Goal: Find specific page/section: Find specific page/section

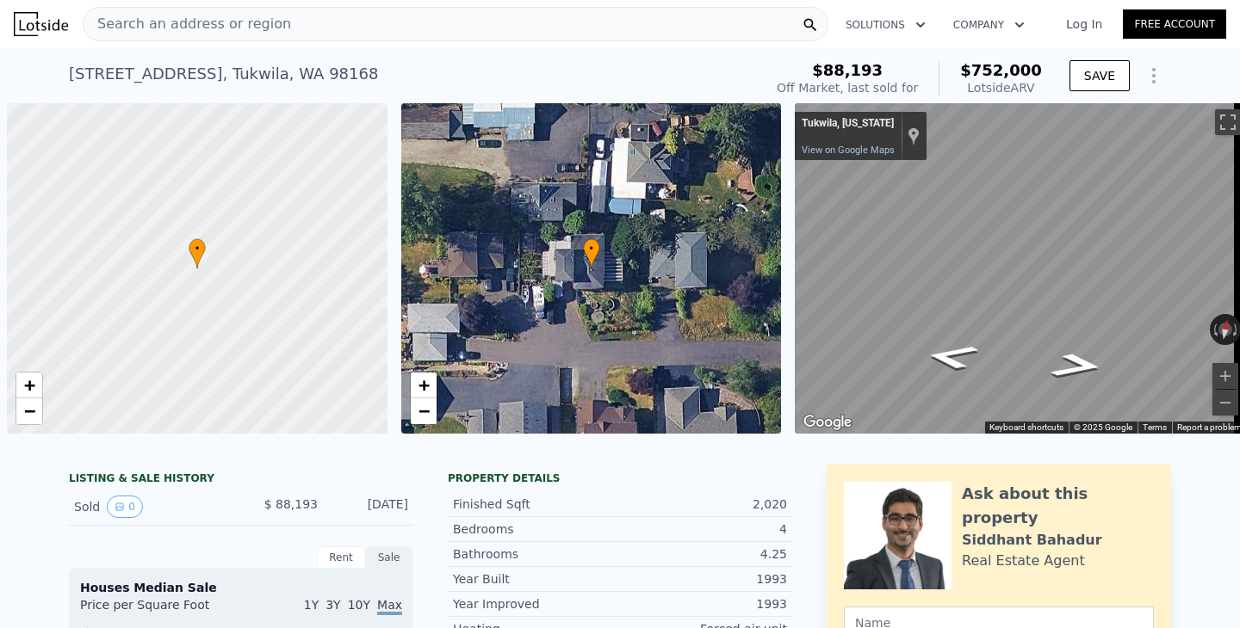
click at [168, 21] on span "Search an address or region" at bounding box center [187, 24] width 207 height 21
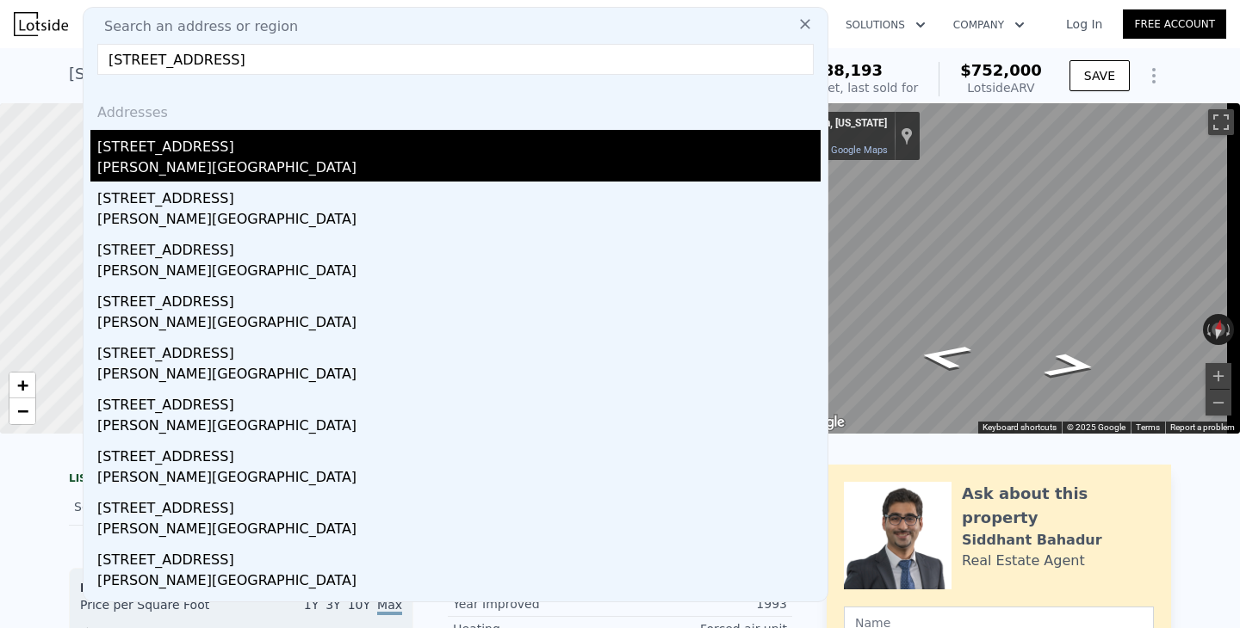
type input "[STREET_ADDRESS]"
click at [141, 154] on div "[STREET_ADDRESS]" at bounding box center [458, 144] width 723 height 28
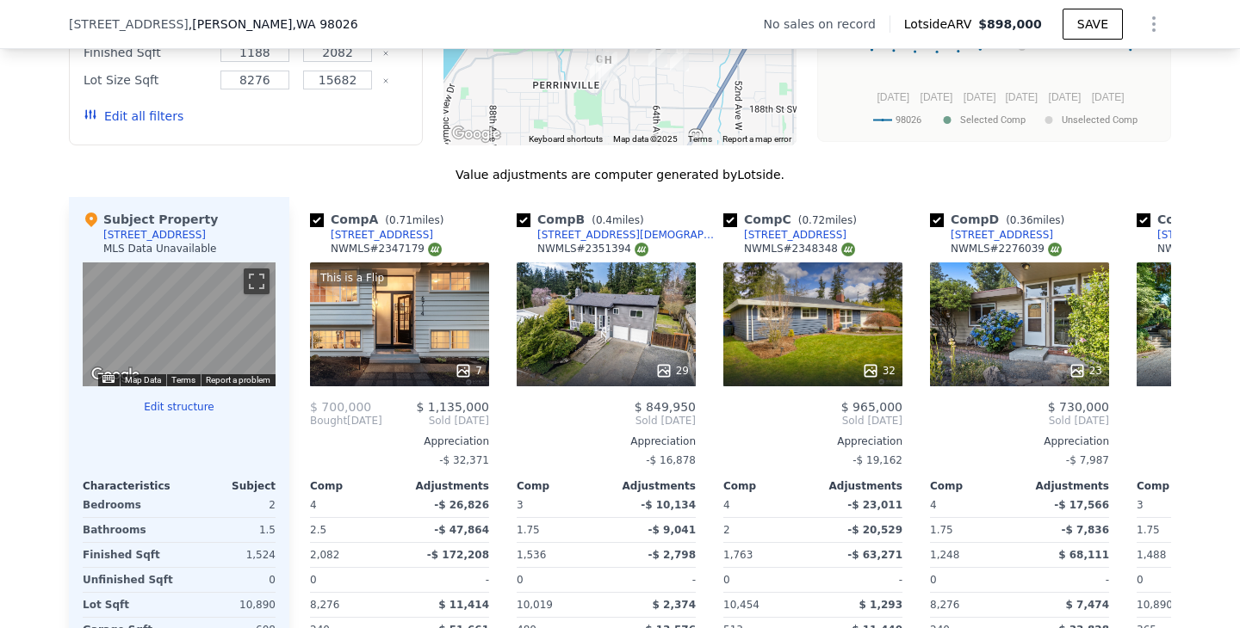
scroll to position [1543, 0]
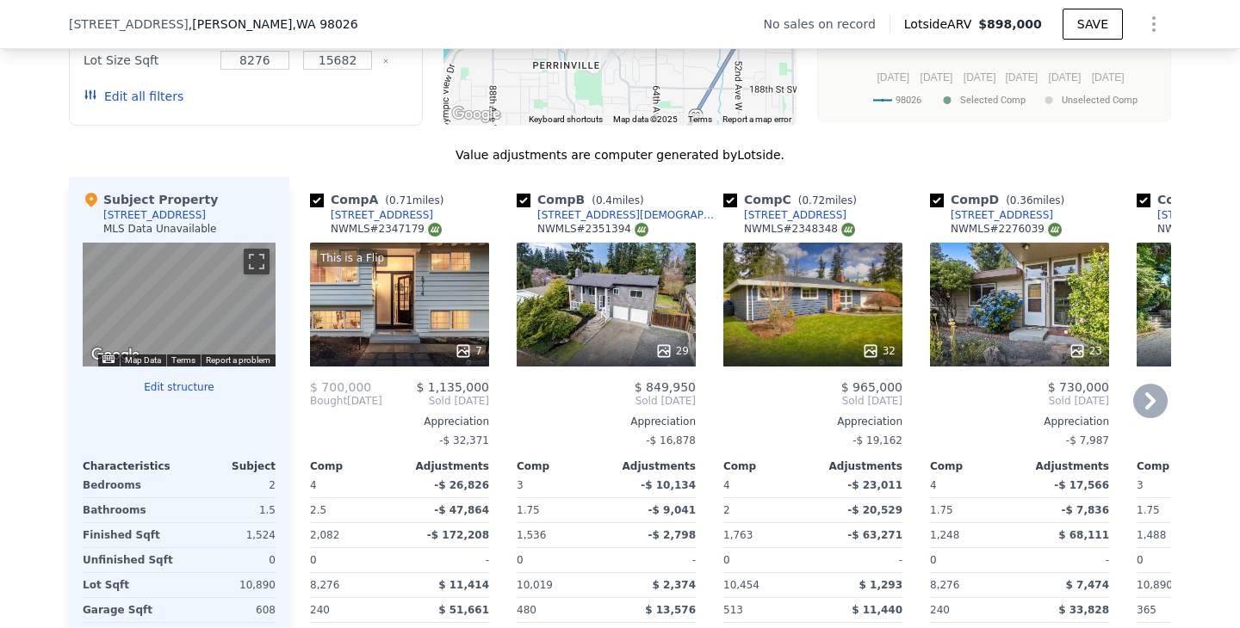
click at [1148, 408] on icon at bounding box center [1150, 401] width 34 height 34
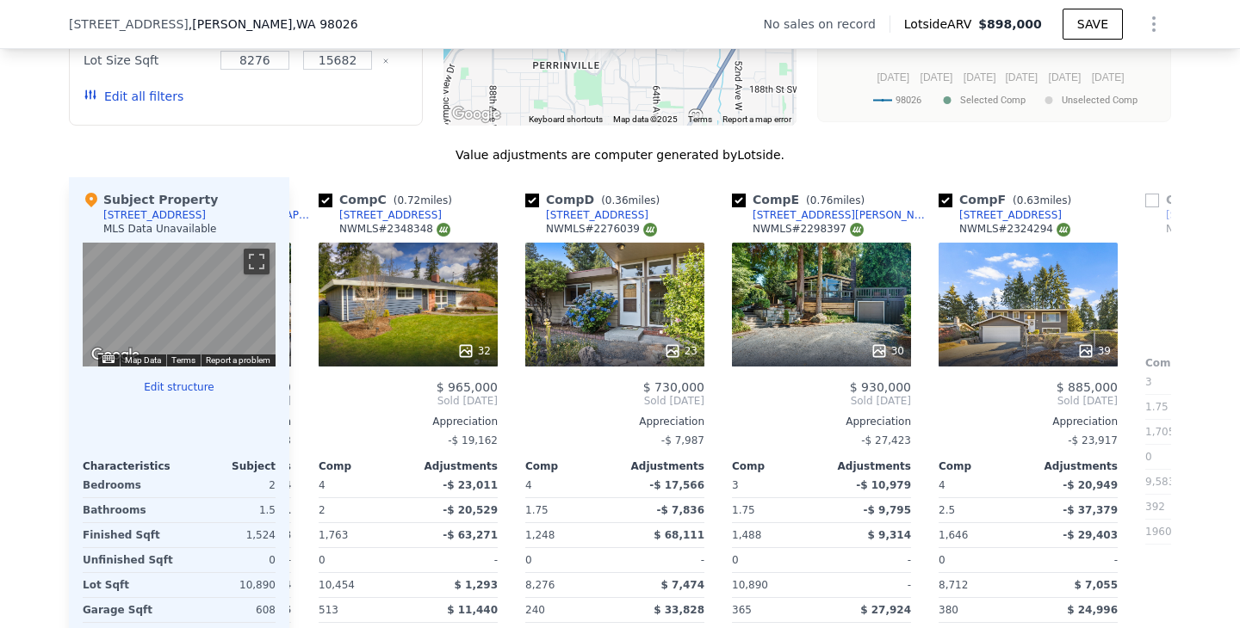
scroll to position [0, 413]
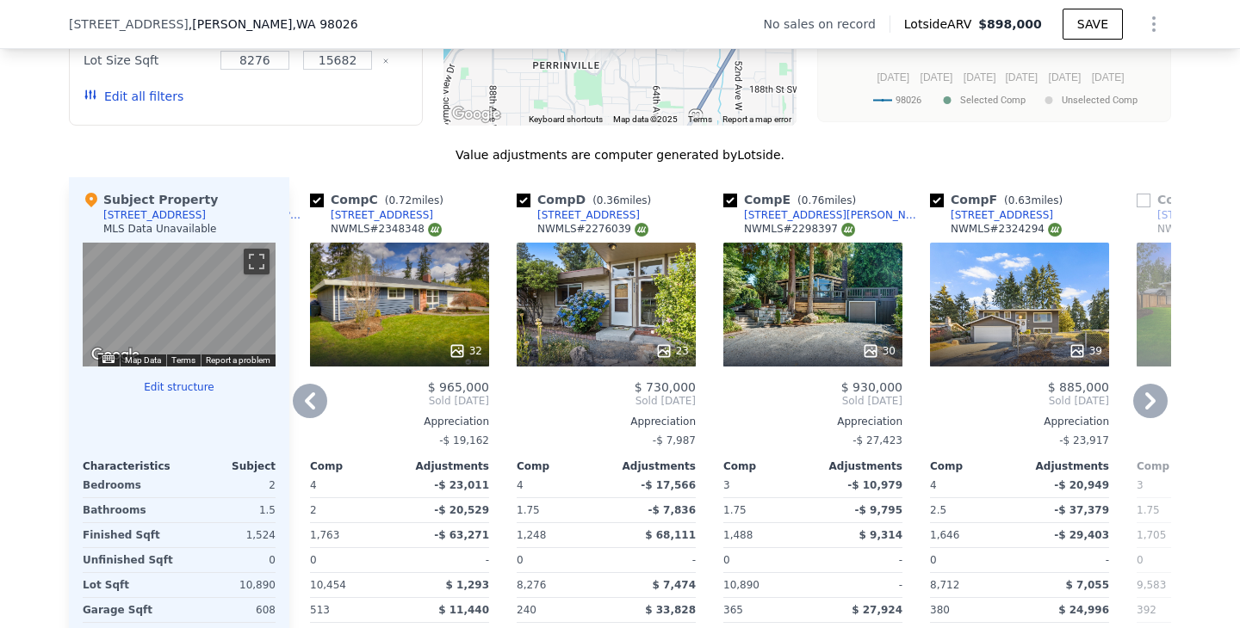
click at [1148, 408] on icon at bounding box center [1150, 401] width 34 height 34
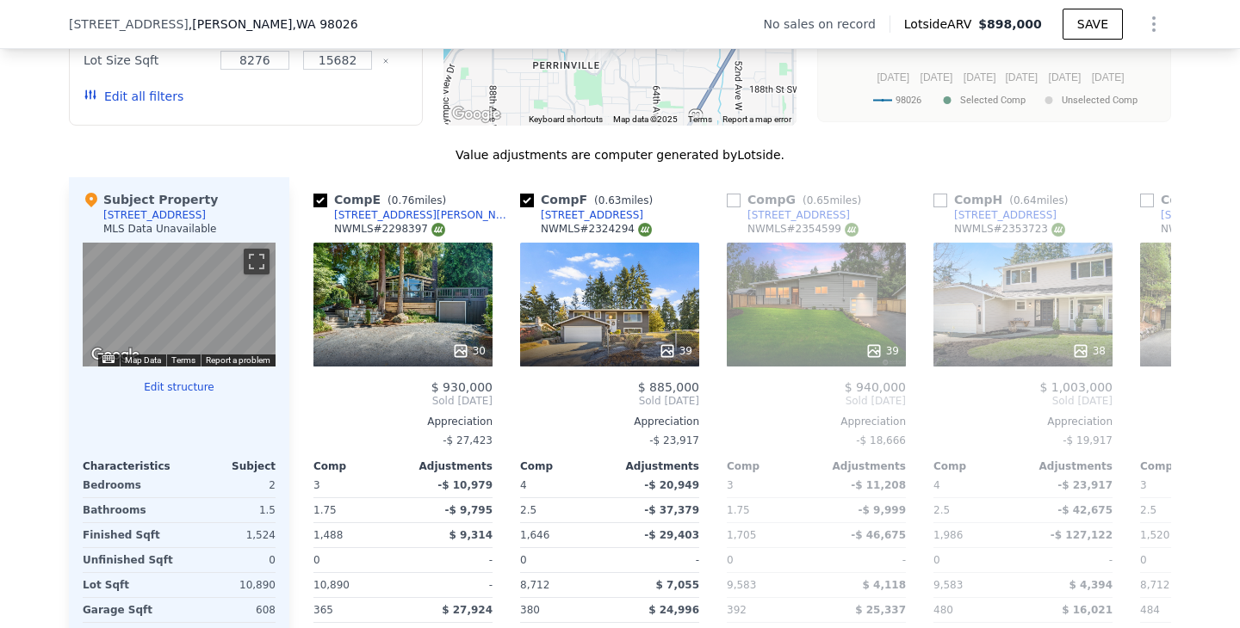
scroll to position [0, 826]
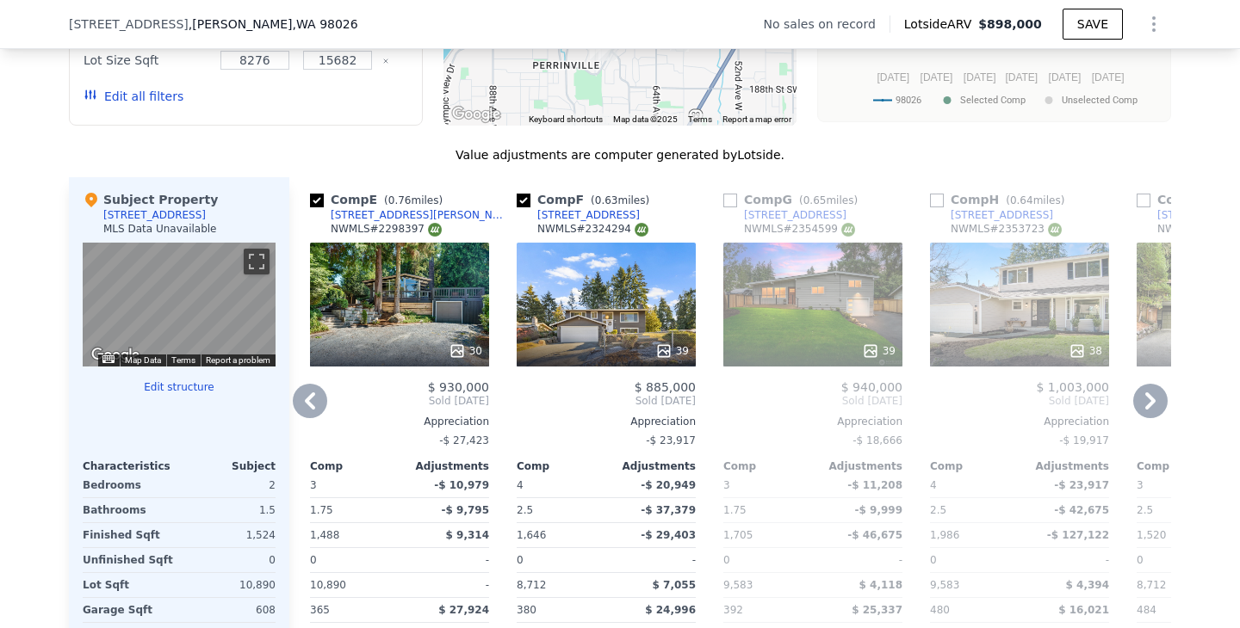
click at [1148, 408] on icon at bounding box center [1150, 401] width 34 height 34
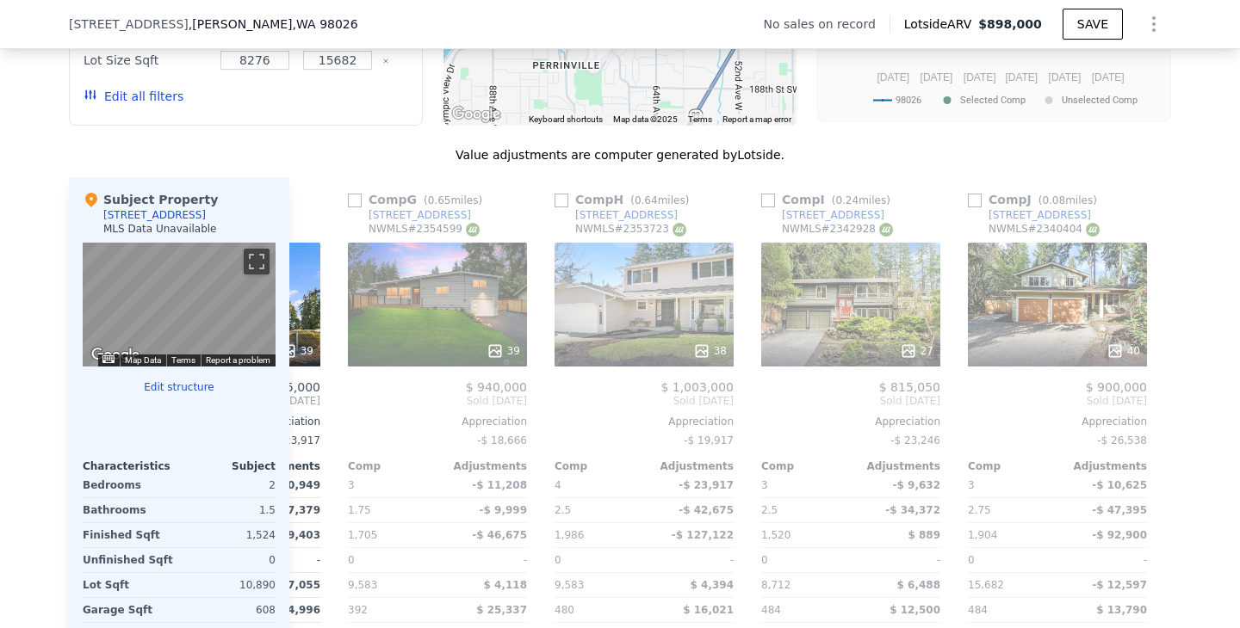
scroll to position [0, 1240]
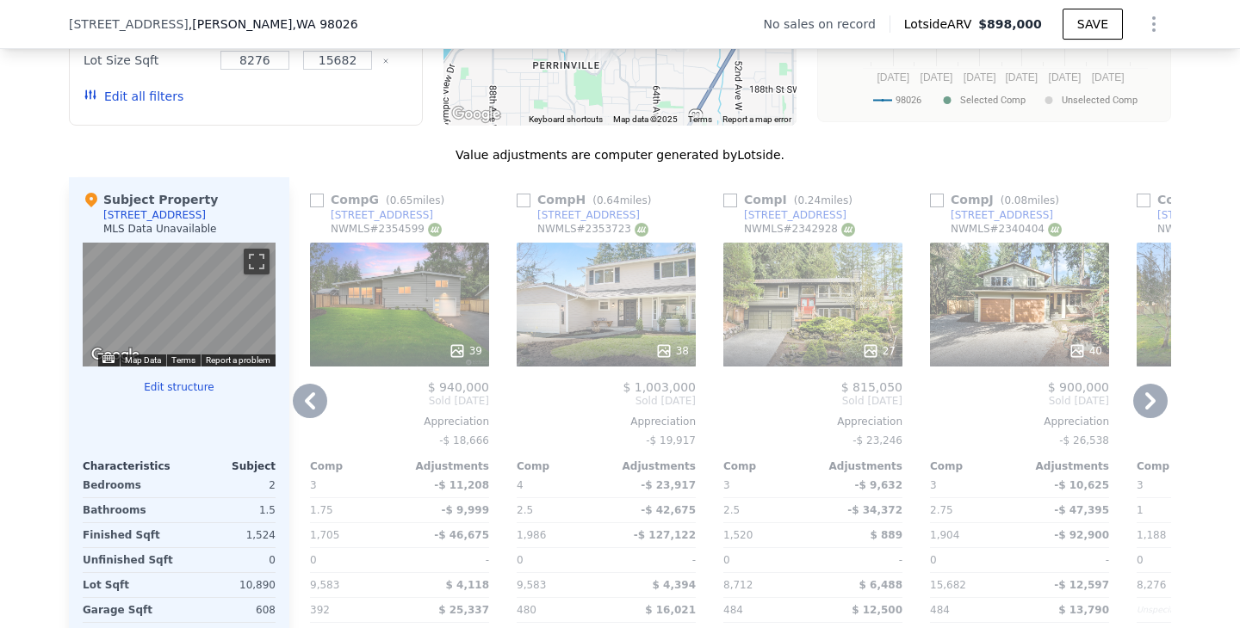
click at [282, 411] on div "Comp F ( 0.63 miles) [STREET_ADDRESS] # 2324294 39 $ 885,000 Sold [DATE] Apprec…" at bounding box center [192, 454] width 193 height 554
